Goal: Find specific page/section: Find specific page/section

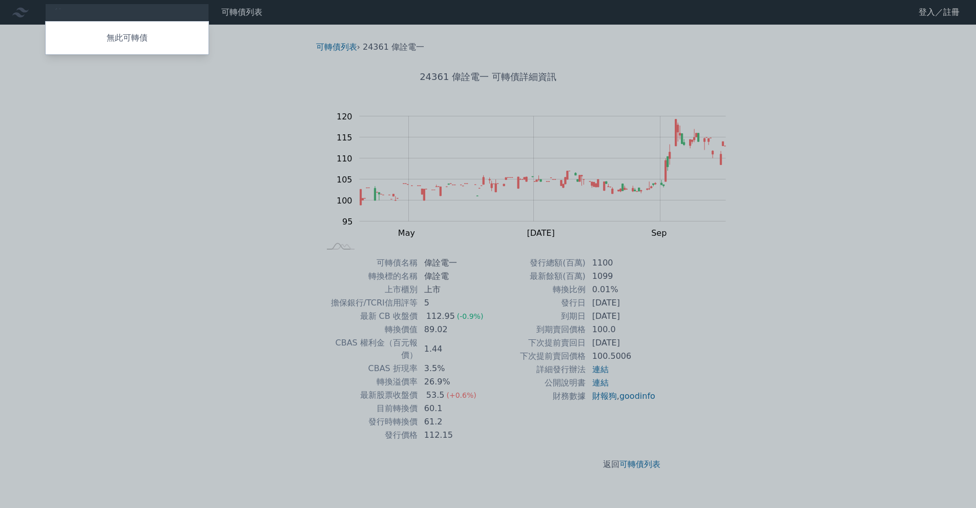
type input "ˊ"
type input "6768"
click at [180, 33] on div "67681 志強一KY 122.05 +3.55%" at bounding box center [127, 32] width 163 height 20
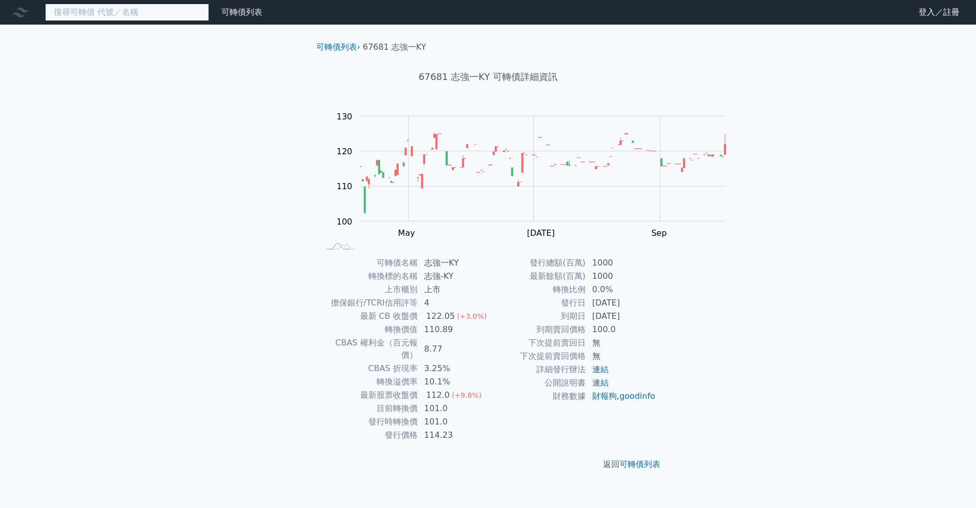
click at [185, 11] on input at bounding box center [127, 12] width 164 height 17
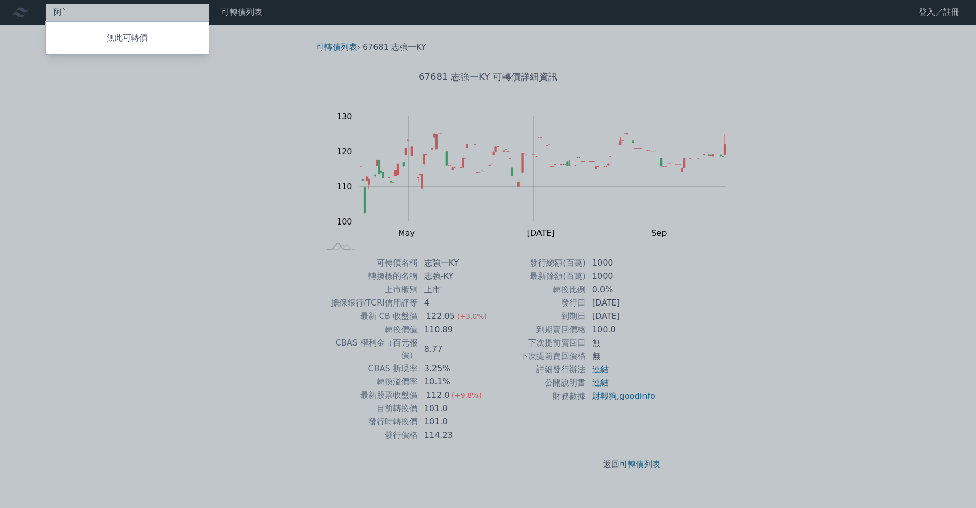
type input "阿"
type input "8442"
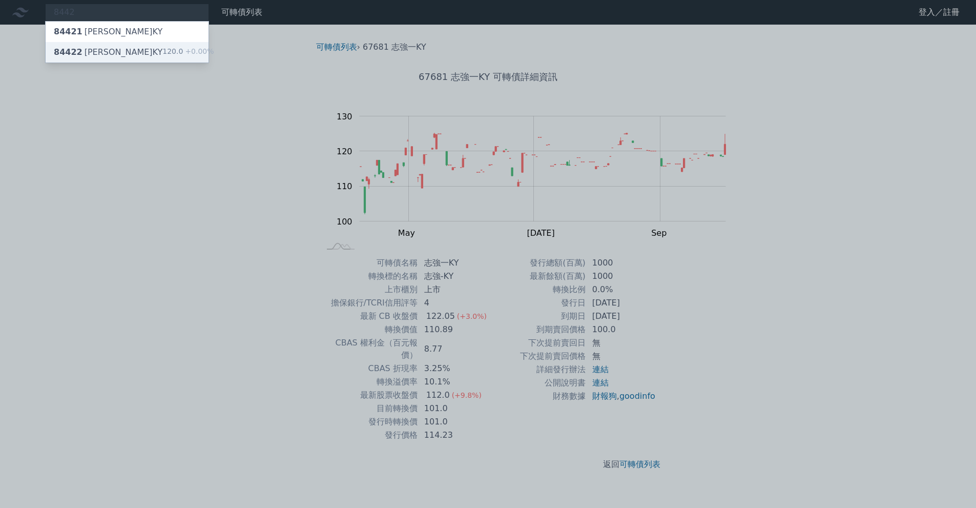
click at [182, 62] on div "84422 威宏二KY 120.0 +0.00%" at bounding box center [127, 52] width 163 height 20
